Goal: Task Accomplishment & Management: Use online tool/utility

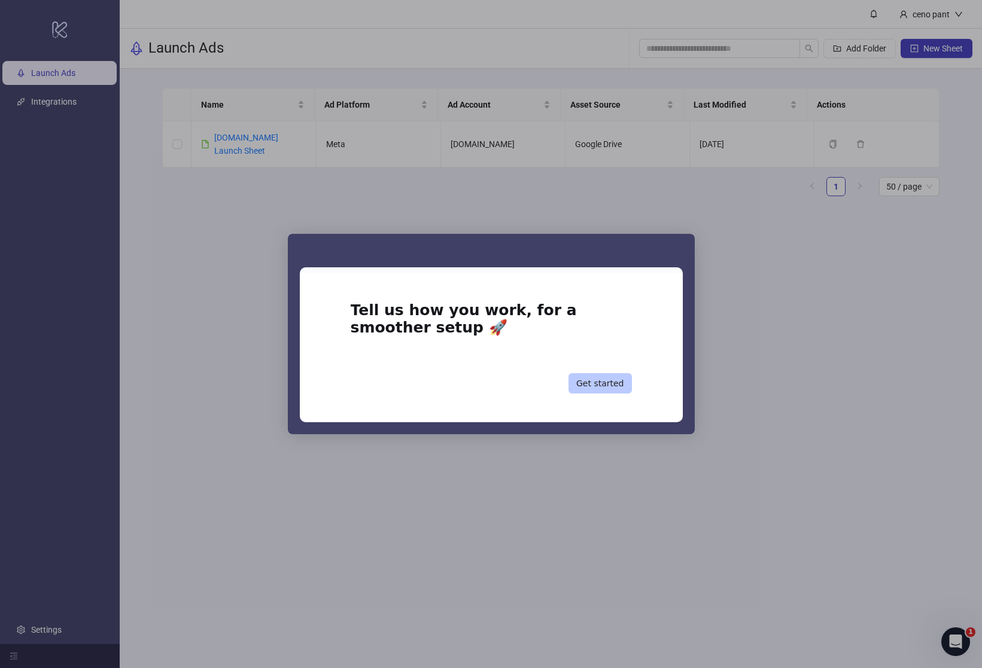
click at [611, 383] on button "Get started" at bounding box center [599, 383] width 63 height 20
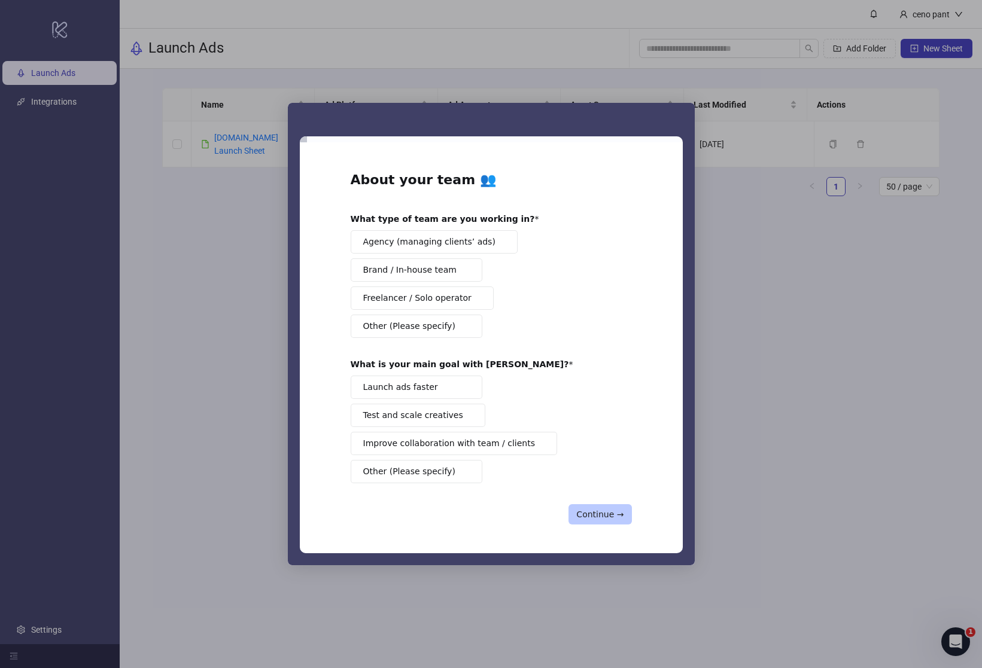
click at [598, 519] on button "Continue →" at bounding box center [599, 514] width 63 height 20
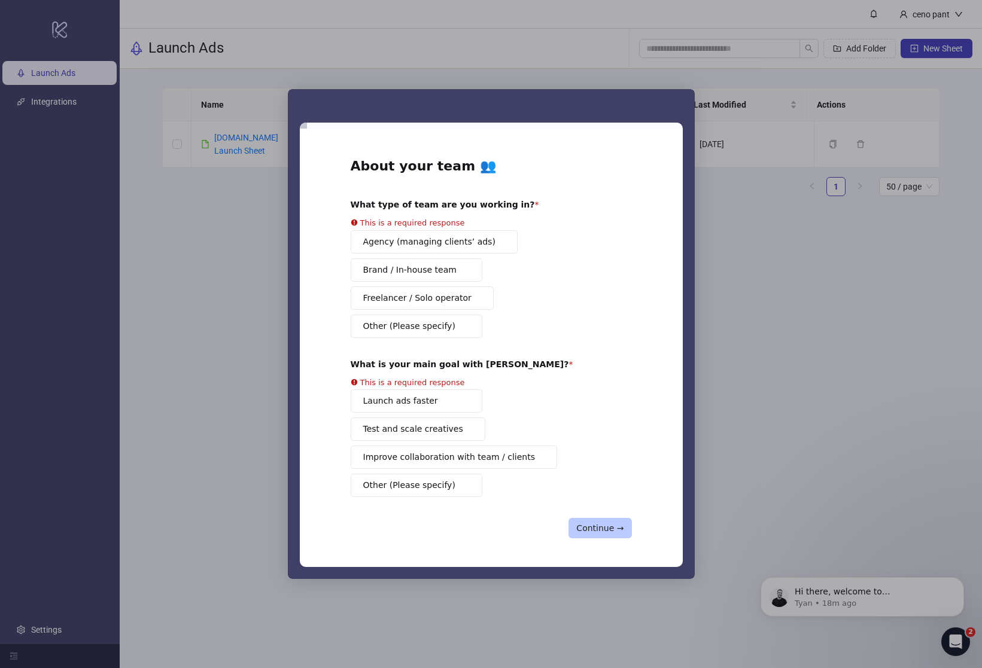
click at [598, 519] on button "Continue →" at bounding box center [599, 528] width 63 height 20
click at [839, 389] on div "Intercom messenger" at bounding box center [491, 334] width 982 height 668
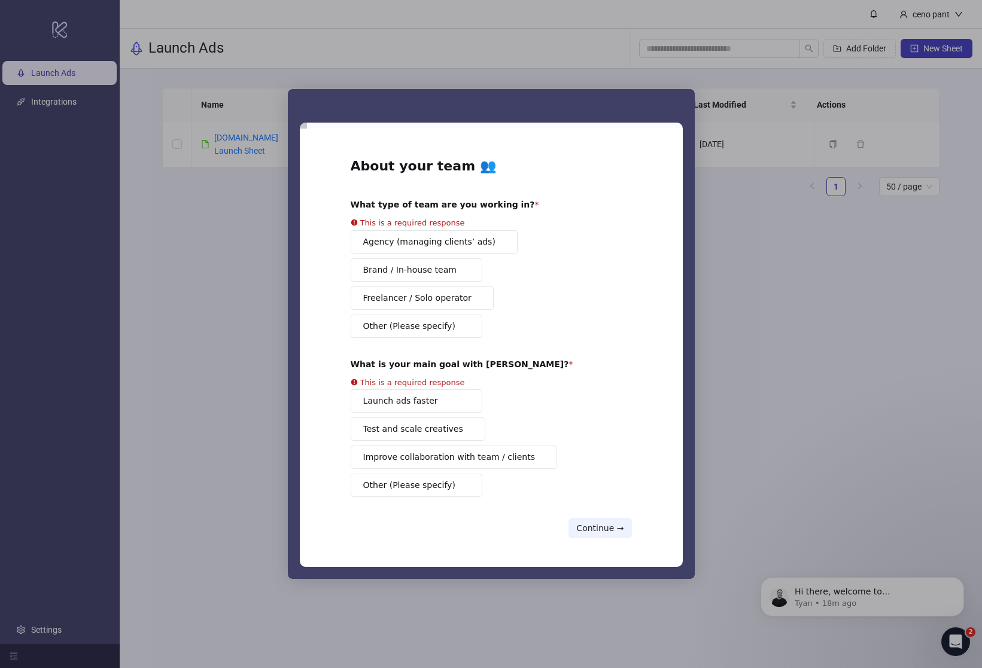
drag, startPoint x: 839, startPoint y: 389, endPoint x: 822, endPoint y: 383, distance: 18.3
click at [839, 389] on div "Intercom messenger" at bounding box center [491, 334] width 982 height 668
click at [430, 312] on div "Agency (managing clients’ ads) Brand / In-house team Freelancer / Solo operator…" at bounding box center [491, 284] width 281 height 108
click at [425, 304] on div "Agency (managing clients’ ads) Brand / In-house team Freelancer / Solo operator…" at bounding box center [491, 284] width 281 height 108
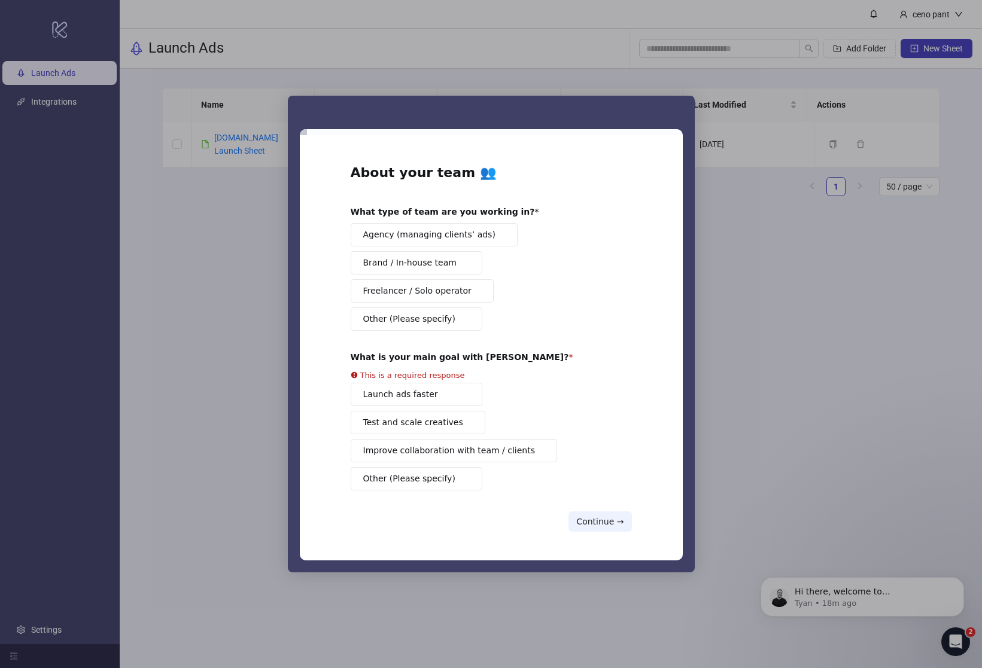
click at [428, 288] on span "Freelancer / Solo operator" at bounding box center [417, 291] width 108 height 13
click at [431, 465] on div "Launch ads faster Test and scale creatives Improve collaboration with team / cl…" at bounding box center [491, 437] width 281 height 108
click at [434, 456] on div "Launch ads faster Test and scale creatives Improve collaboration with team / cl…" at bounding box center [491, 437] width 281 height 108
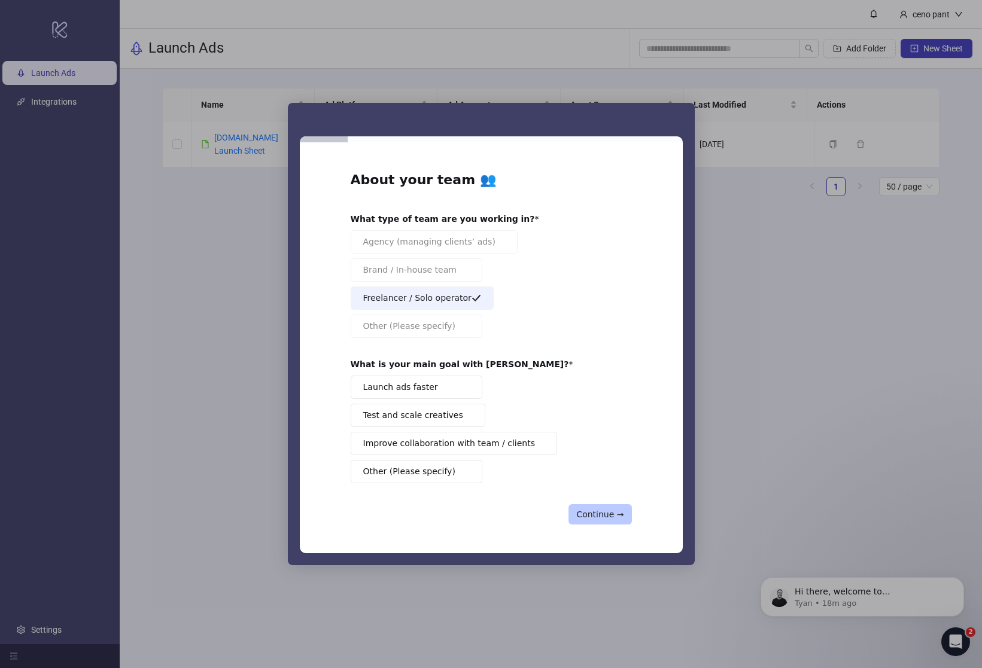
click at [604, 510] on button "Continue →" at bounding box center [599, 514] width 63 height 20
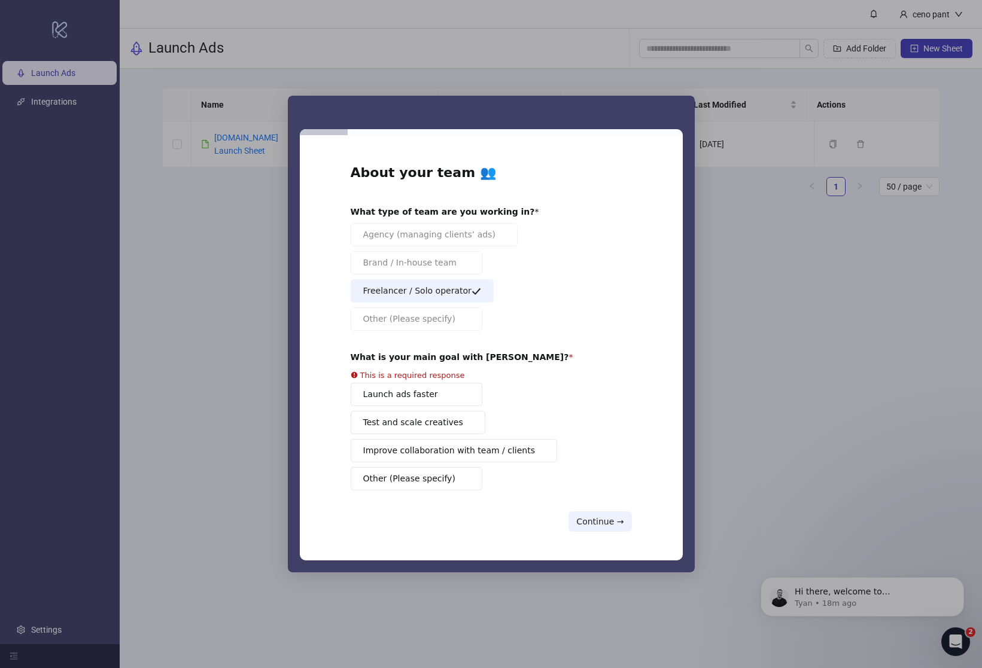
click at [465, 465] on div "Launch ads faster Test and scale creatives Improve collaboration with team / cl…" at bounding box center [491, 437] width 281 height 108
click at [464, 454] on button "Improve collaboration with team / clients" at bounding box center [454, 450] width 207 height 23
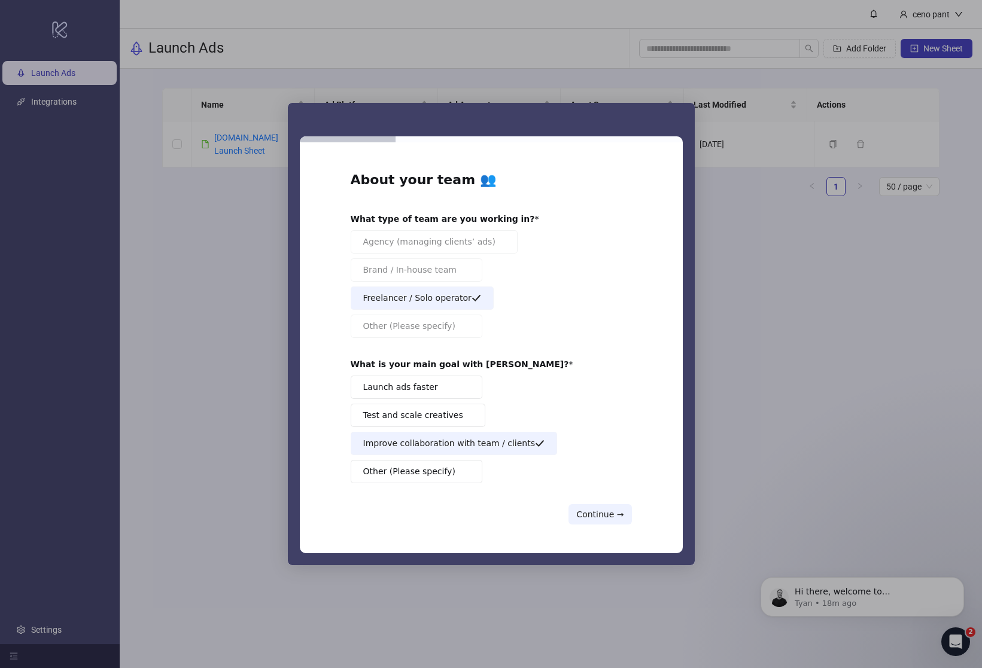
click at [637, 511] on div "About your team 👥 What type of team are you working in? Agency (managing client…" at bounding box center [491, 347] width 383 height 411
click at [635, 510] on div "About your team 👥 What type of team are you working in? Agency (managing client…" at bounding box center [491, 347] width 383 height 411
click at [608, 509] on button "Continue →" at bounding box center [599, 514] width 63 height 20
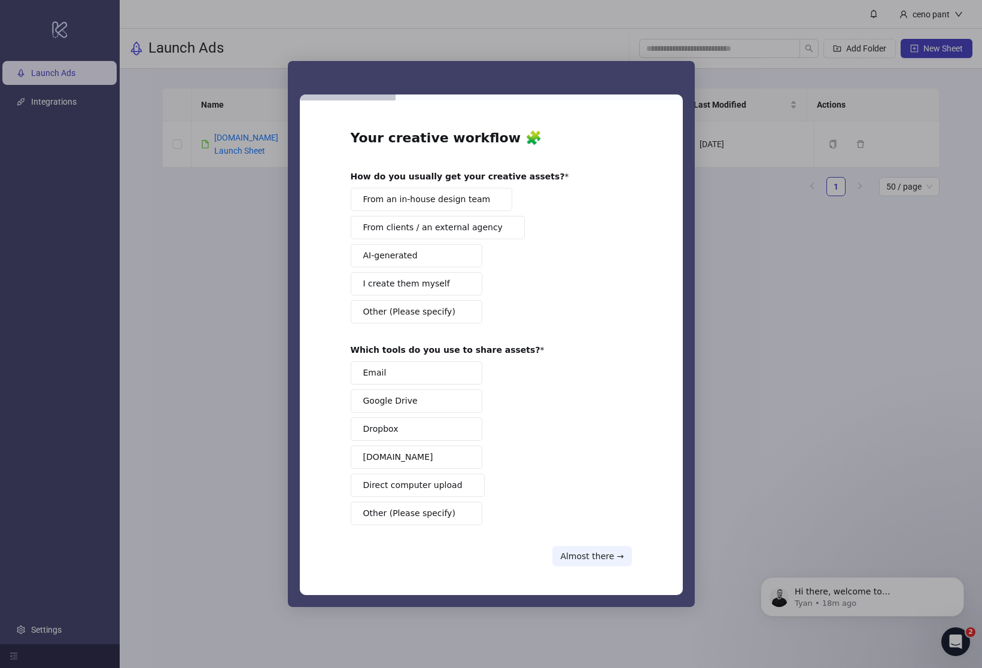
click at [409, 407] on span "Google Drive" at bounding box center [390, 401] width 54 height 13
click at [444, 253] on button "AI-generated" at bounding box center [417, 255] width 132 height 23
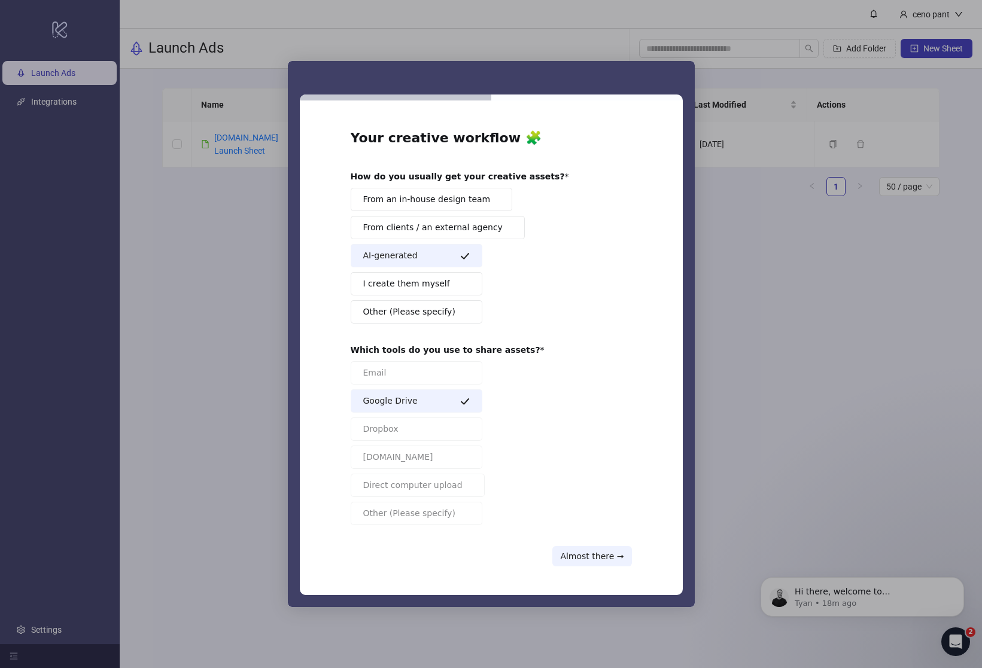
click at [604, 570] on div "Your creative workflow 🧩 How do you usually get your creative assets? From an i…" at bounding box center [491, 347] width 383 height 495
click at [602, 556] on button "Almost there →" at bounding box center [591, 556] width 79 height 20
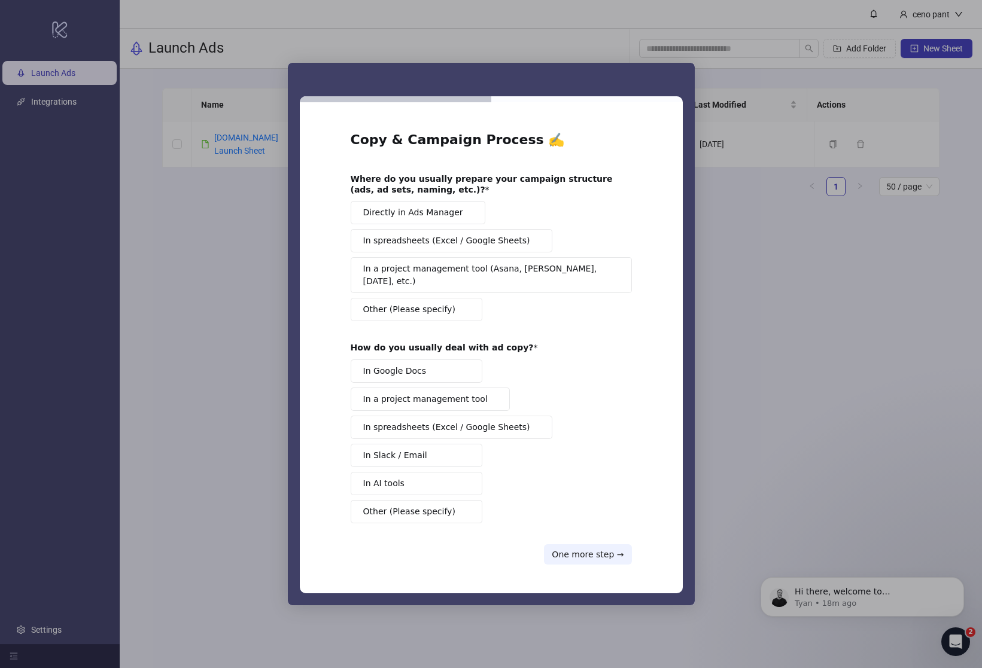
click at [413, 365] on span "In Google Docs" at bounding box center [394, 371] width 63 height 13
click at [424, 289] on div "Directly in Ads Manager In spreadsheets (Excel / Google Sheets) In a project ma…" at bounding box center [491, 261] width 281 height 120
click at [430, 266] on button "In a project management tool (Asana, [PERSON_NAME], [DATE], etc.)" at bounding box center [491, 275] width 281 height 36
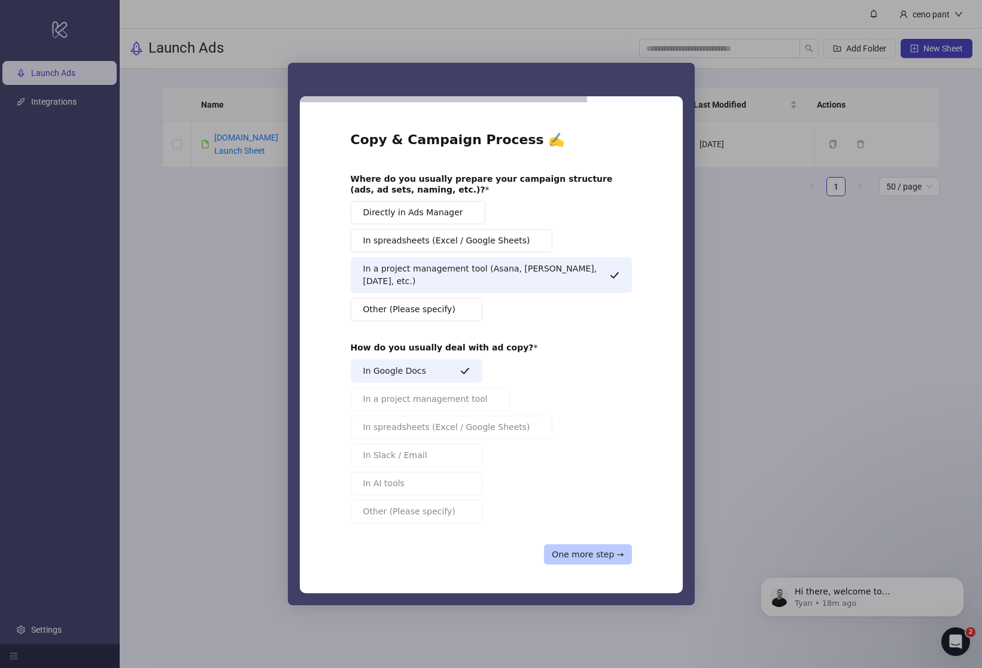
click at [583, 552] on button "One more step →" at bounding box center [587, 554] width 87 height 20
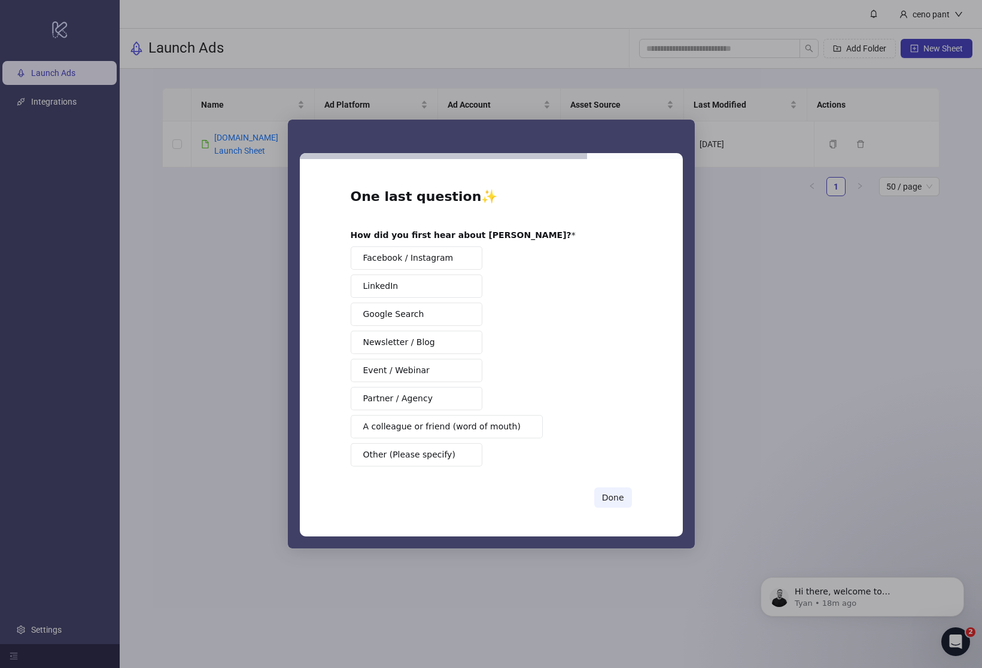
click at [424, 267] on button "Facebook / Instagram" at bounding box center [417, 257] width 132 height 23
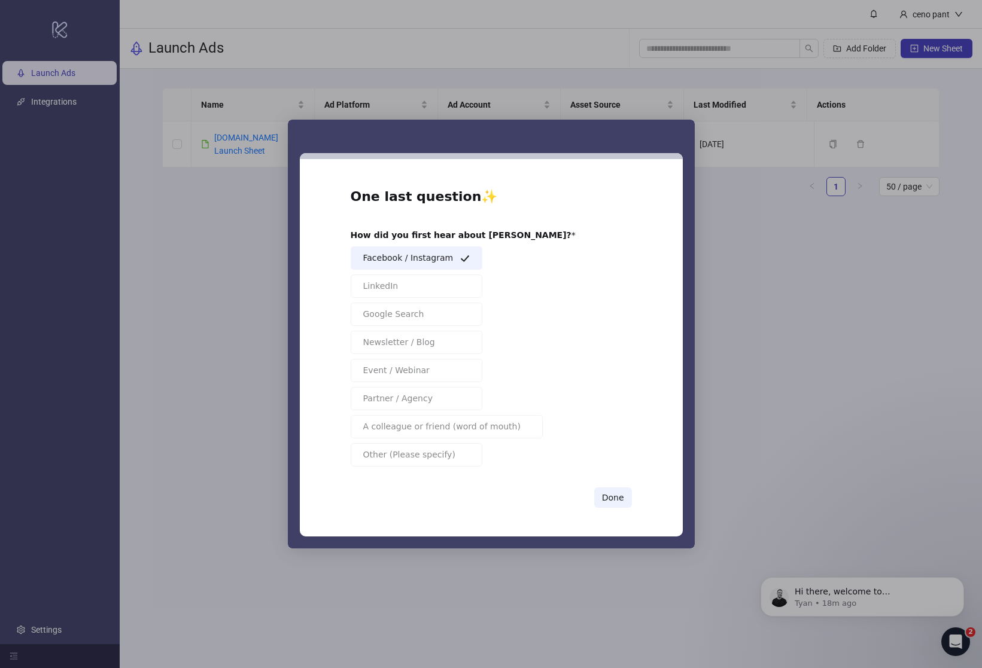
drag, startPoint x: 598, startPoint y: 471, endPoint x: 606, endPoint y: 492, distance: 21.8
click at [600, 473] on div "One last question ✨ How did you first hear about Kitchn? Facebook / Instagram L…" at bounding box center [491, 348] width 281 height 321
click at [613, 513] on div "One last question ✨ How did you first hear about Kitchn? Facebook / Instagram L…" at bounding box center [491, 348] width 383 height 378
click at [611, 495] on button "Done" at bounding box center [613, 498] width 38 height 20
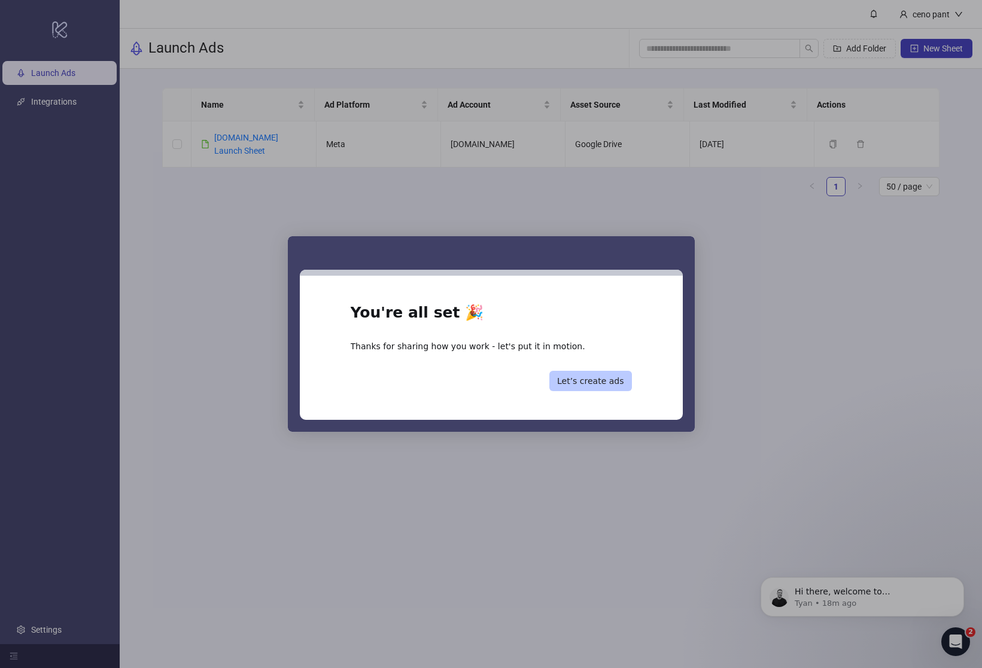
click at [596, 373] on button "Let’s create ads" at bounding box center [590, 381] width 83 height 20
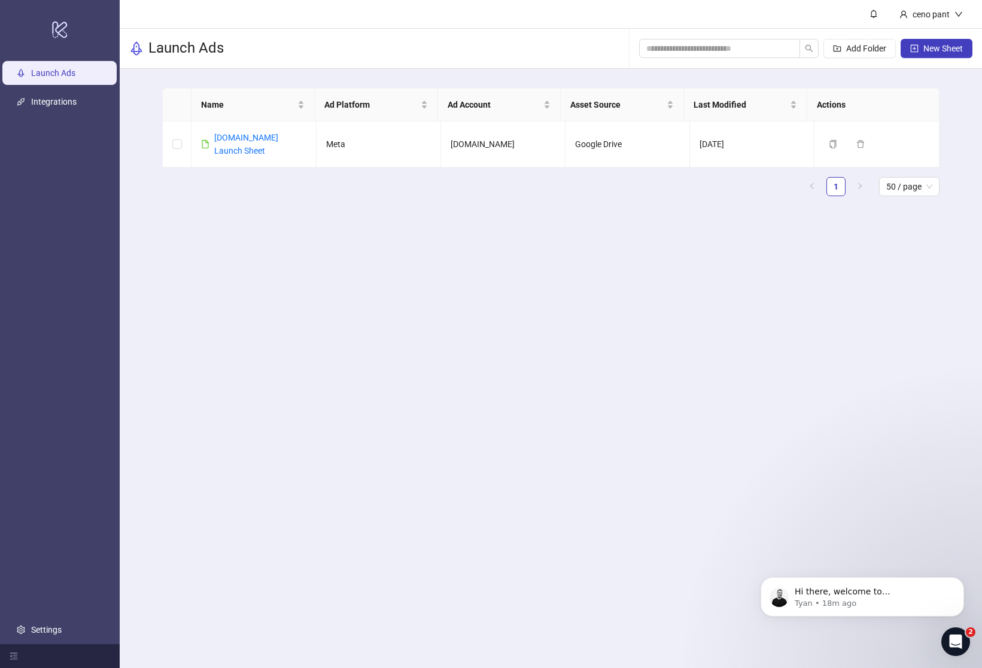
click at [772, 313] on main "ceno pant Launch Ads Add Folder New Sheet Name Ad Platform Ad Account Asset Sou…" at bounding box center [551, 334] width 862 height 668
click at [922, 56] on button "New Sheet" at bounding box center [936, 48] width 72 height 19
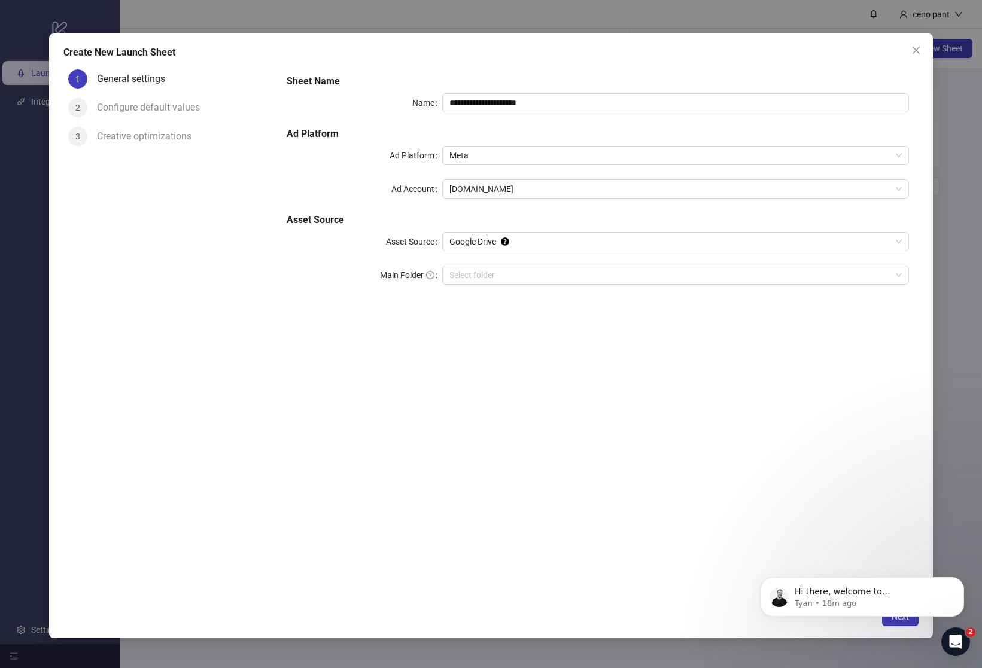
click at [156, 105] on div "Configure default values" at bounding box center [153, 107] width 112 height 19
click at [122, 113] on div "Configure default values" at bounding box center [153, 107] width 112 height 19
click at [918, 53] on icon "close" at bounding box center [916, 50] width 10 height 10
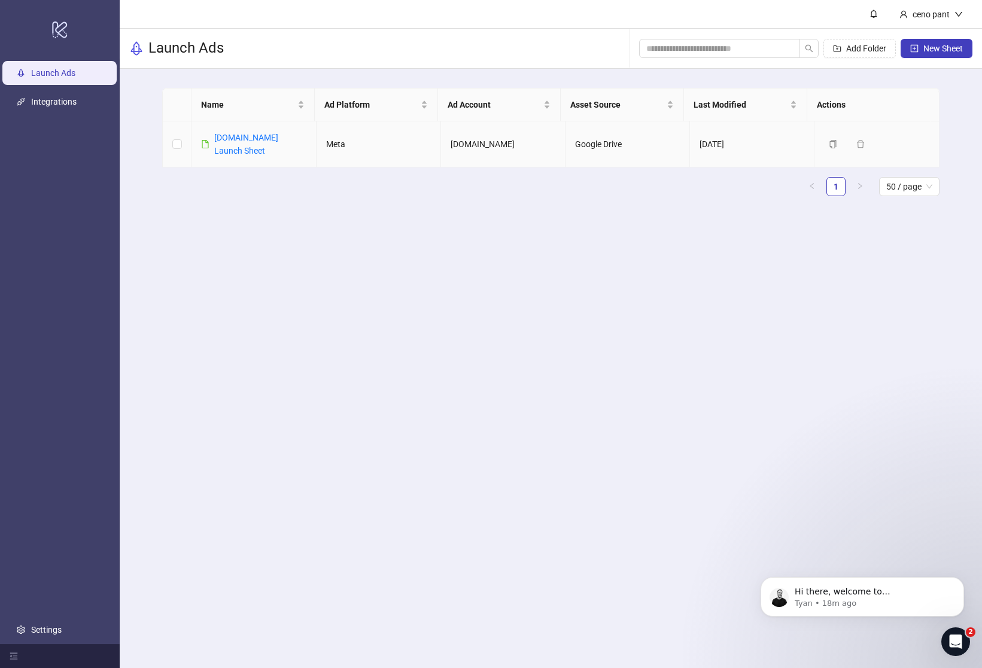
click at [493, 132] on td "[DOMAIN_NAME]" at bounding box center [503, 144] width 124 height 46
click at [278, 138] on link "[DOMAIN_NAME] Launch Sheet" at bounding box center [246, 144] width 64 height 23
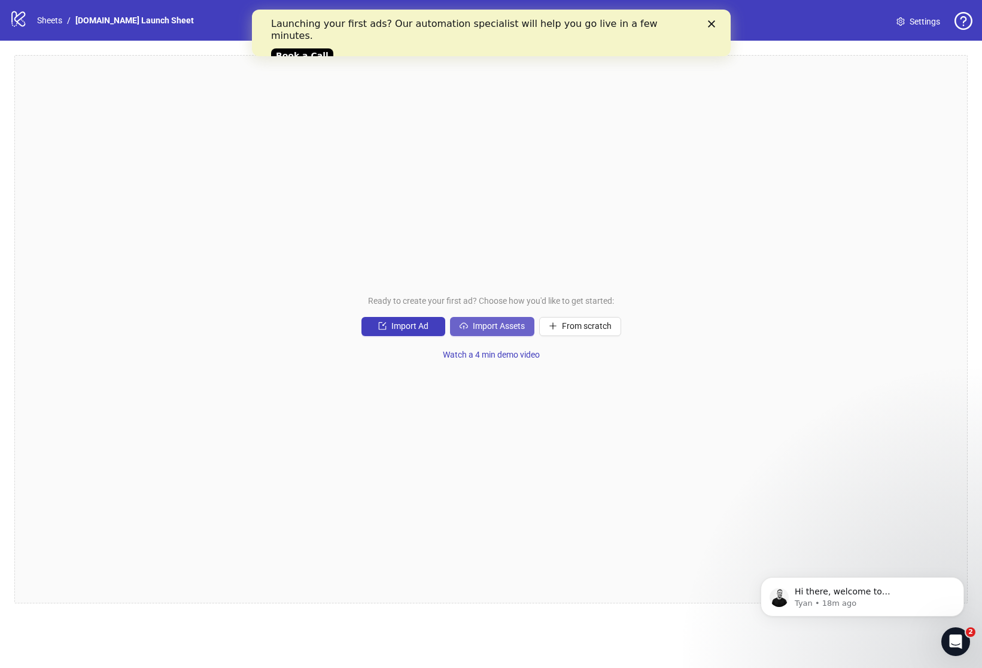
click at [469, 333] on button "Import Assets" at bounding box center [492, 326] width 84 height 19
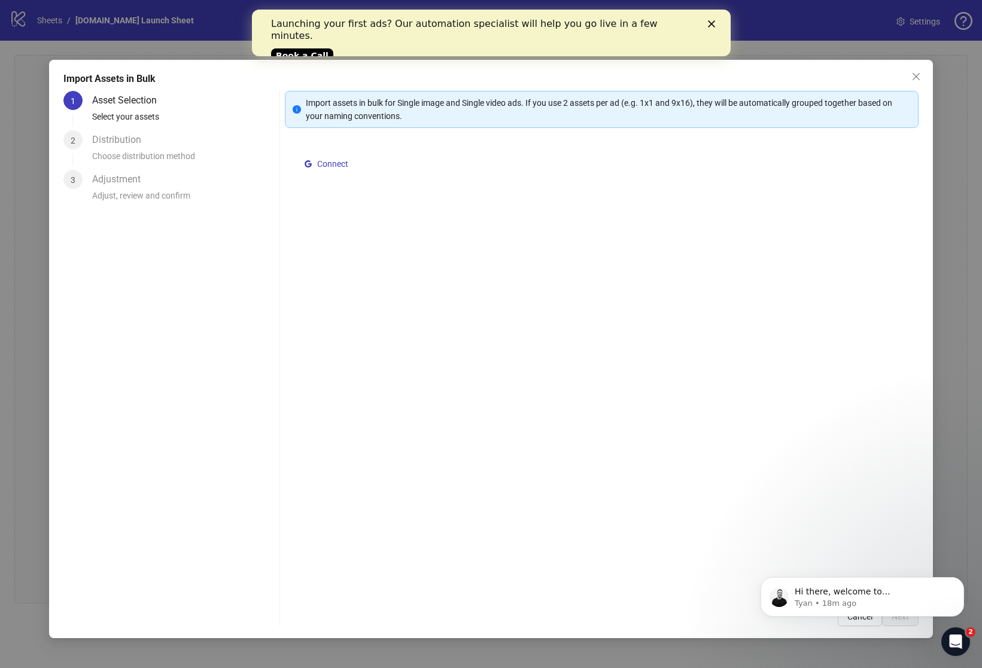
click at [121, 143] on div "Distribution" at bounding box center [121, 139] width 59 height 19
click at [916, 76] on icon "close" at bounding box center [915, 76] width 7 height 7
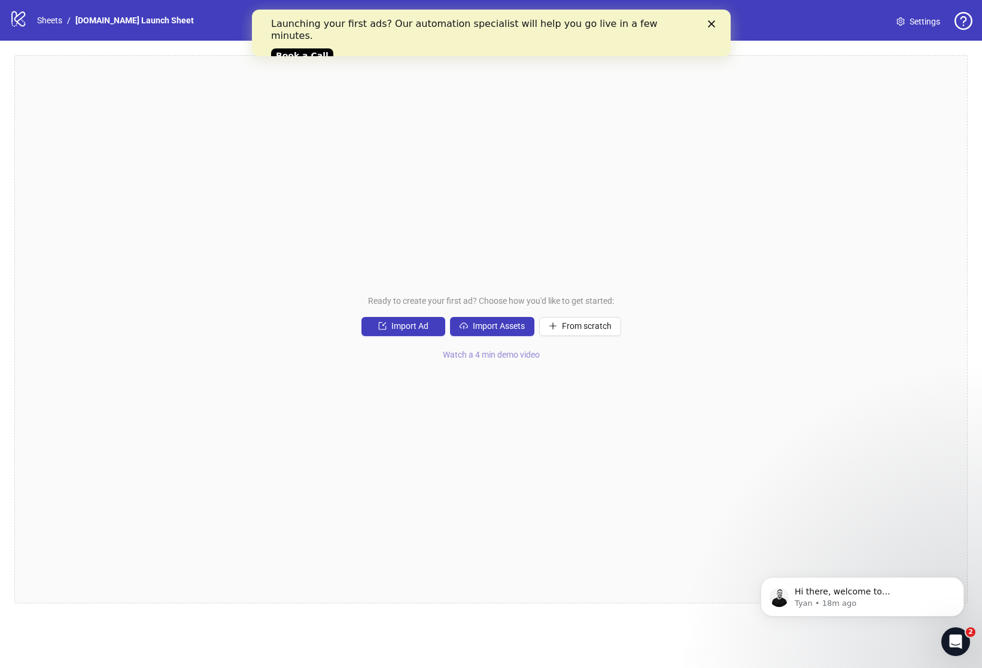
click at [519, 353] on span "Watch a 4 min demo video" at bounding box center [491, 355] width 97 height 10
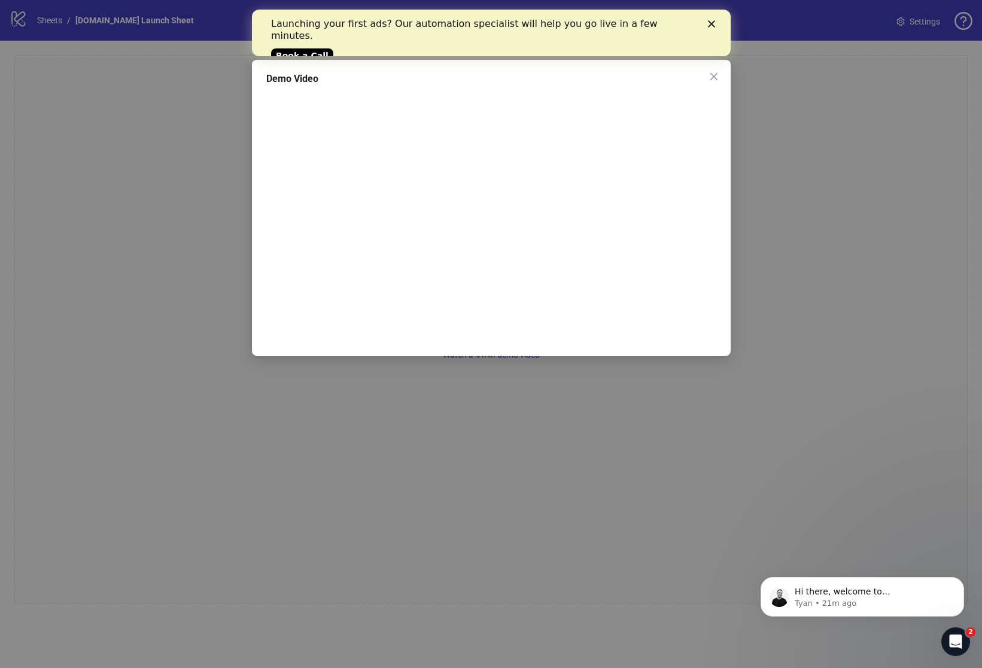
click at [805, 172] on div "Demo Video" at bounding box center [491, 334] width 982 height 668
click at [706, 73] on span "Close" at bounding box center [713, 77] width 19 height 10
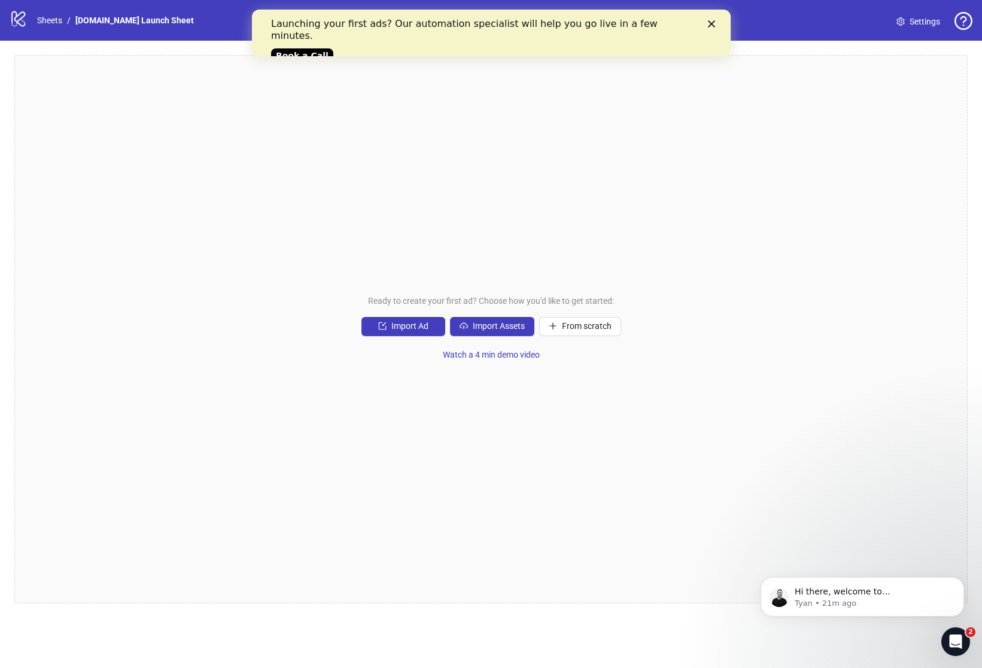
click at [715, 25] on div "Close" at bounding box center [713, 23] width 12 height 7
